Goal: Obtain resource: Download file/media

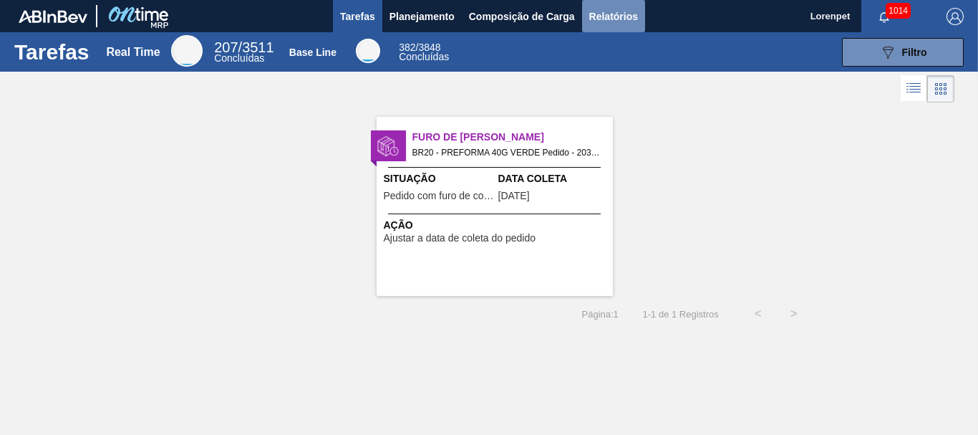
click at [609, 17] on span "Relatórios" at bounding box center [613, 16] width 49 height 17
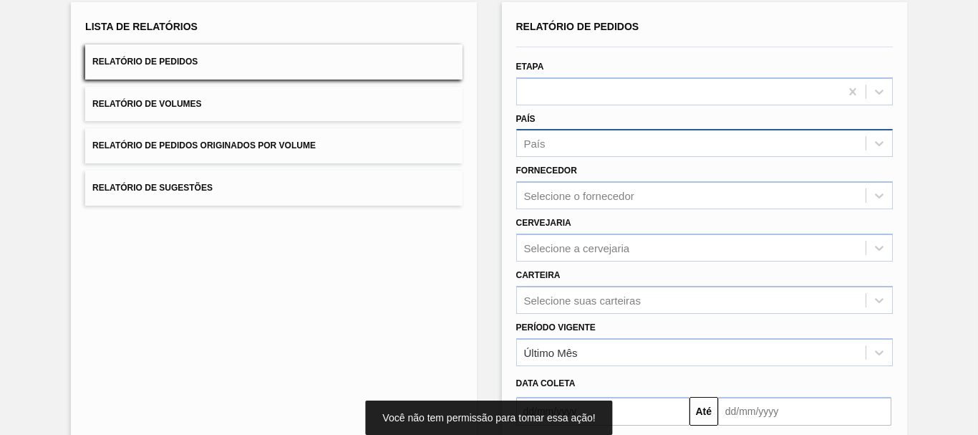
scroll to position [228, 0]
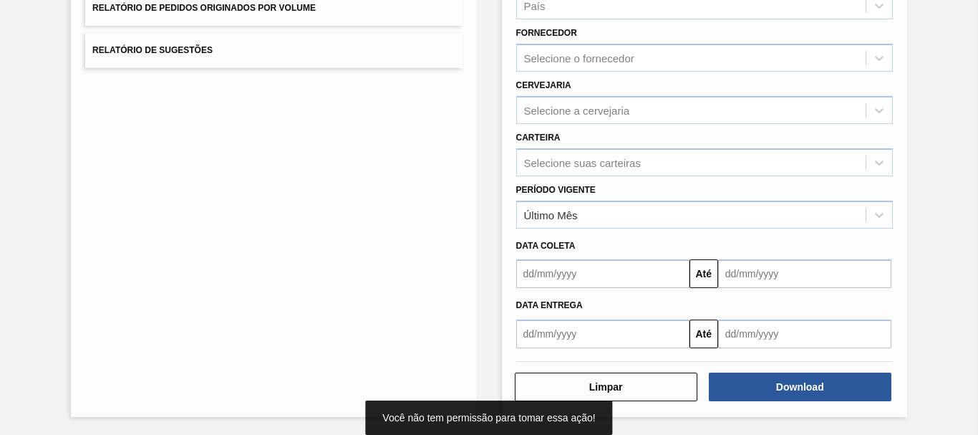
click at [568, 279] on input "text" at bounding box center [602, 273] width 173 height 29
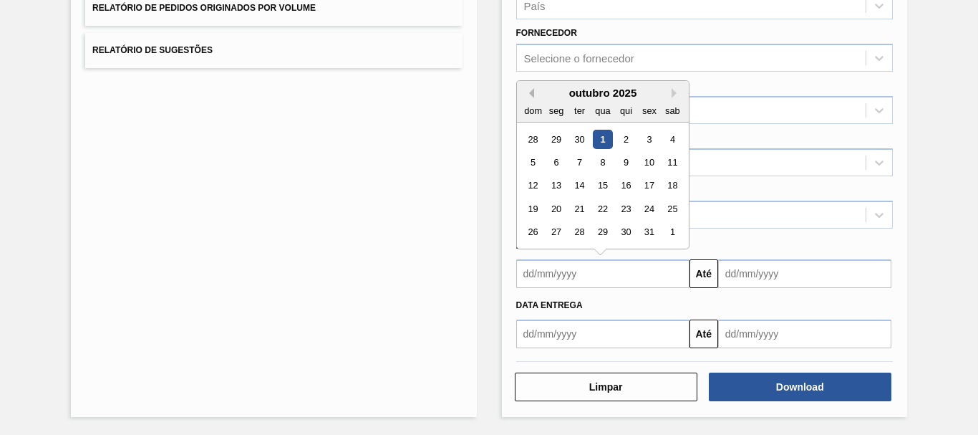
click at [529, 95] on button "Previous Month" at bounding box center [529, 93] width 10 height 10
click at [672, 92] on button "Next Month" at bounding box center [677, 93] width 10 height 10
click at [533, 137] on div "31" at bounding box center [532, 139] width 19 height 19
type input "31/08/2025"
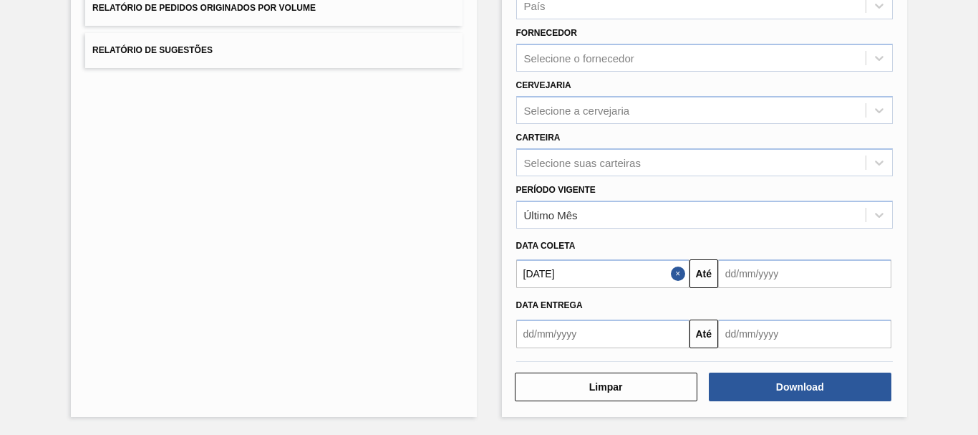
click at [740, 271] on input "text" at bounding box center [804, 273] width 173 height 29
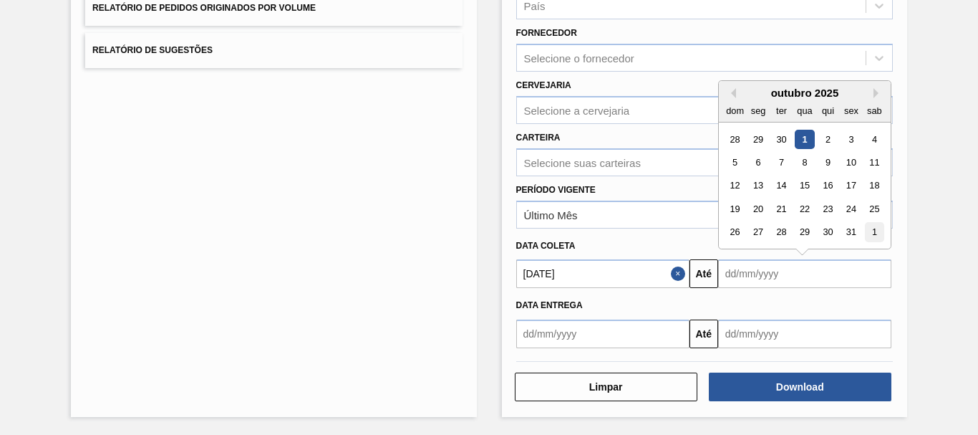
click at [873, 231] on div "1" at bounding box center [874, 232] width 19 height 19
type input "01/11/2025"
click at [873, 232] on div "Data coleta" at bounding box center [705, 244] width 388 height 24
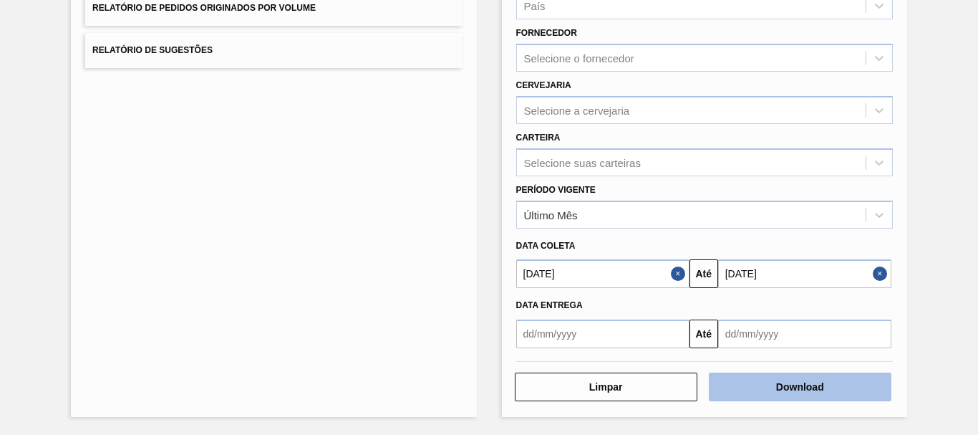
click at [805, 391] on button "Download" at bounding box center [800, 386] width 183 height 29
